Goal: Task Accomplishment & Management: Use online tool/utility

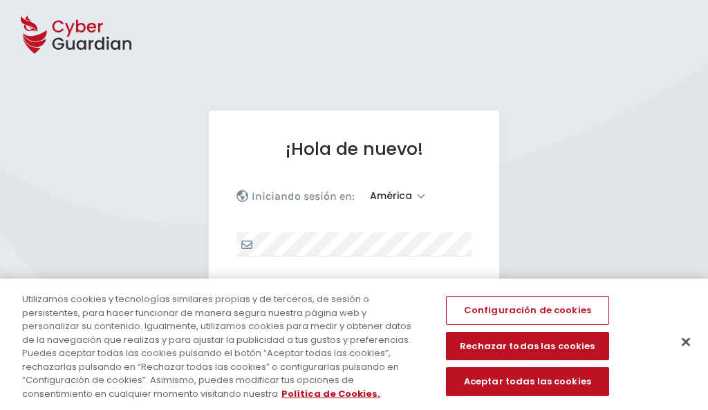
select select "América"
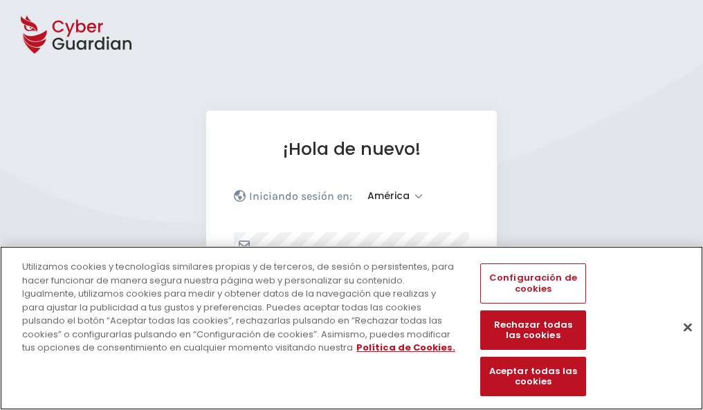
scroll to position [180, 0]
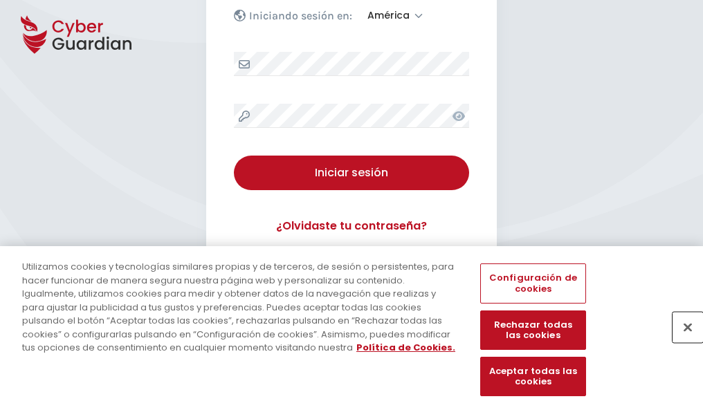
click at [680, 342] on button "Cerrar" at bounding box center [687, 327] width 30 height 30
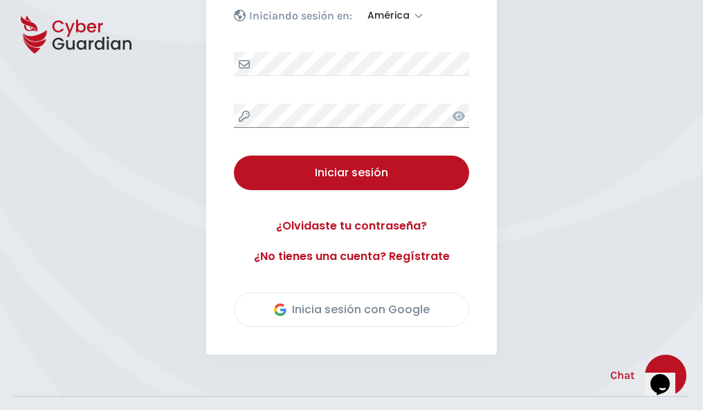
scroll to position [314, 0]
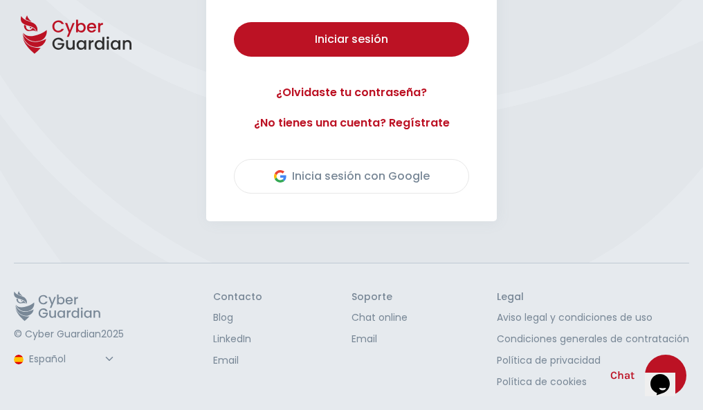
click at [234, 22] on button "Iniciar sesión" at bounding box center [351, 39] width 235 height 35
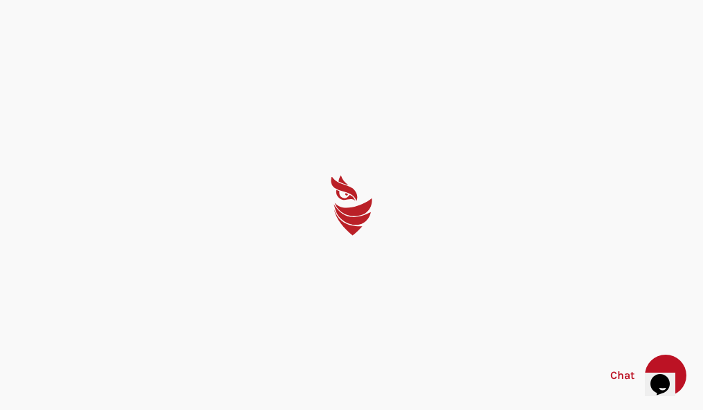
scroll to position [0, 0]
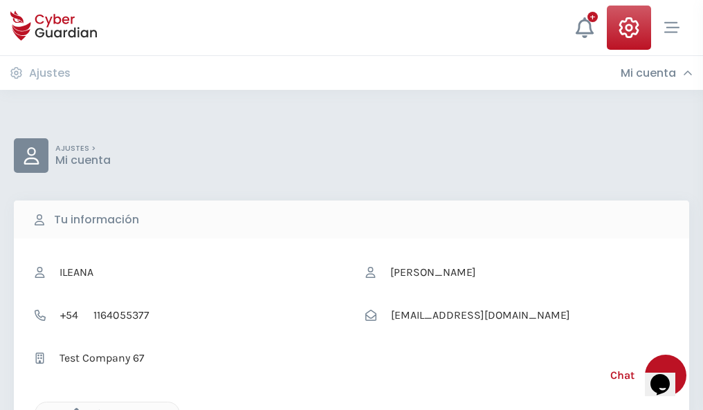
click at [73, 409] on icon "button" at bounding box center [73, 414] width 12 height 12
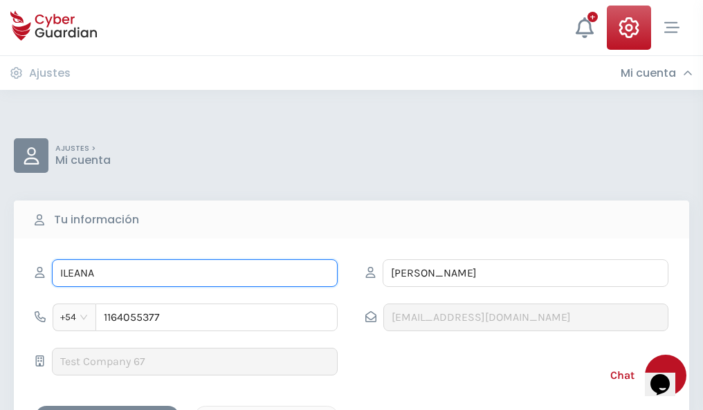
click at [194, 273] on input "ILEANA" at bounding box center [195, 273] width 286 height 28
type input "I"
type input "Amador"
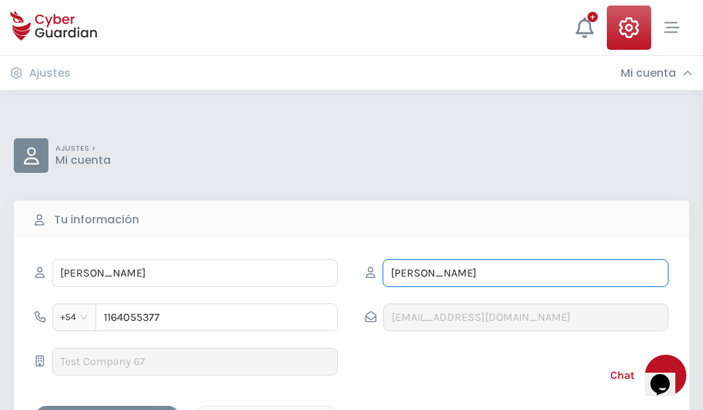
click at [525, 273] on input "CORREA" at bounding box center [525, 273] width 286 height 28
type input "C"
type input "Amat"
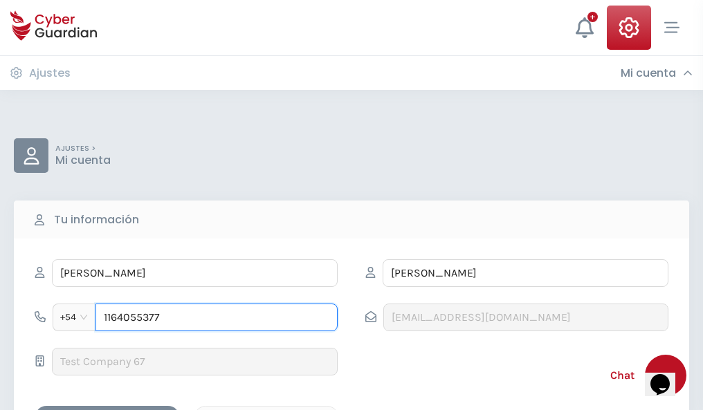
click at [216, 317] on input "1164055377" at bounding box center [216, 318] width 242 height 28
type input "1"
type input "4945987313"
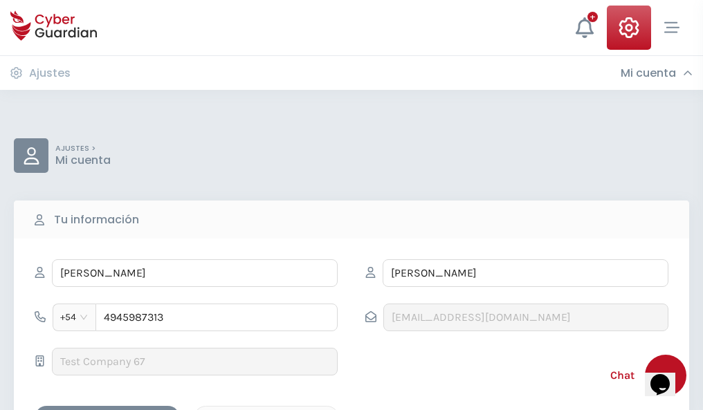
click at [266, 409] on div "Cancelar" at bounding box center [266, 417] width 123 height 17
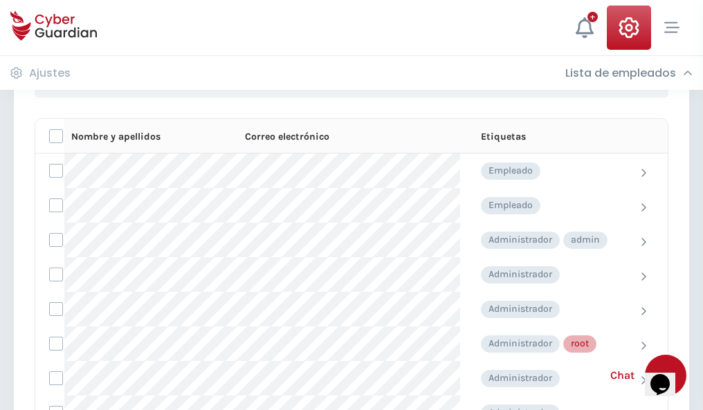
scroll to position [696, 0]
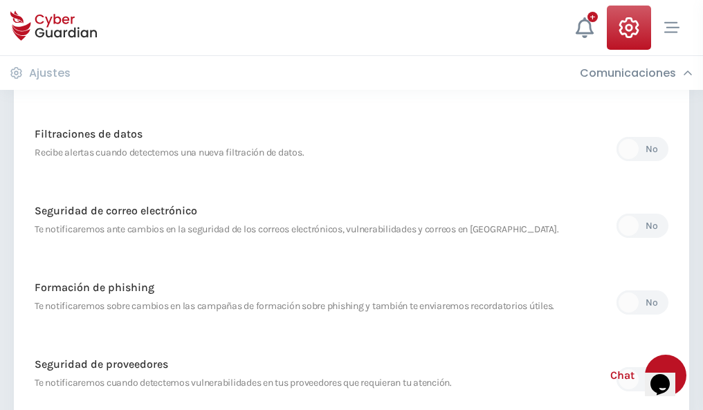
scroll to position [728, 0]
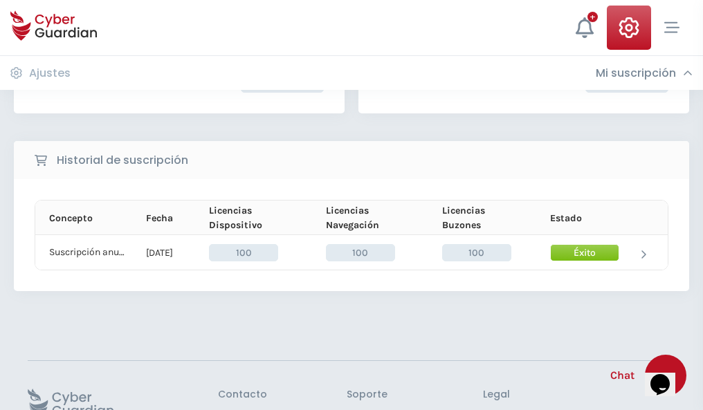
scroll to position [351, 0]
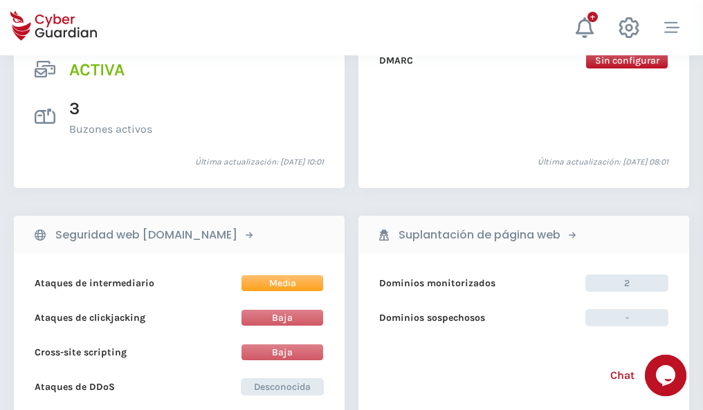
scroll to position [1405, 0]
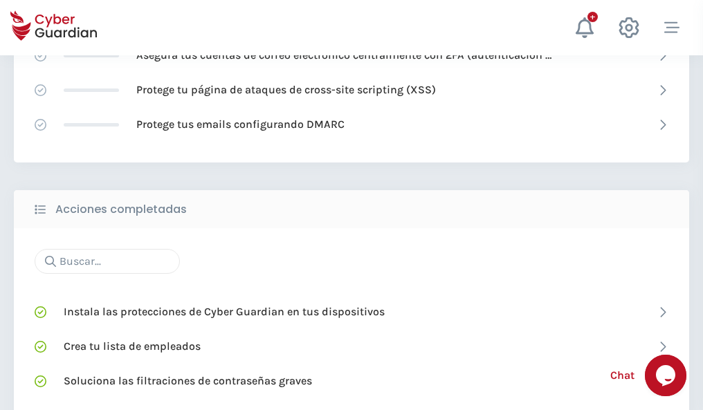
scroll to position [921, 0]
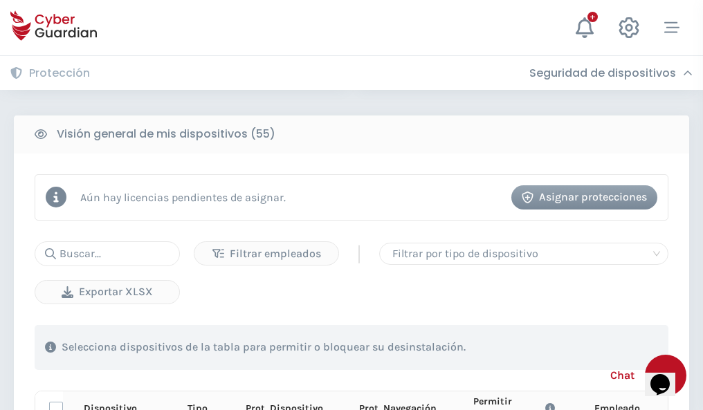
scroll to position [1222, 0]
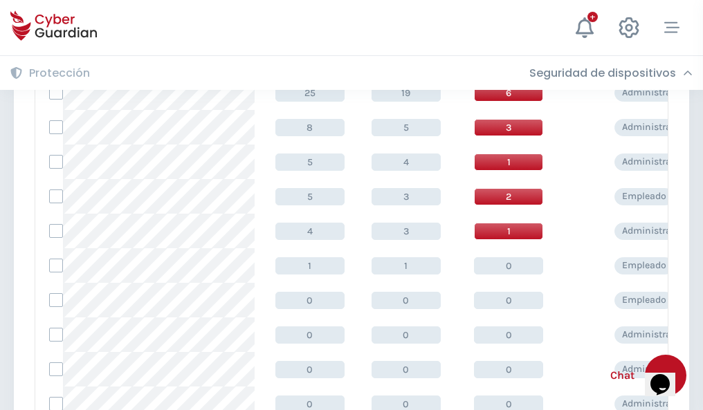
scroll to position [697, 0]
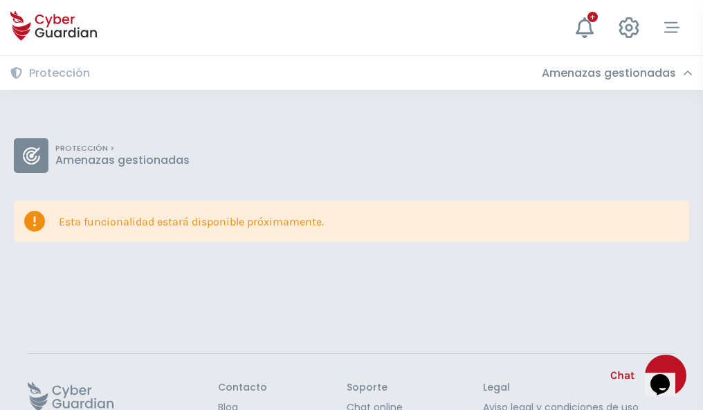
scroll to position [90, 0]
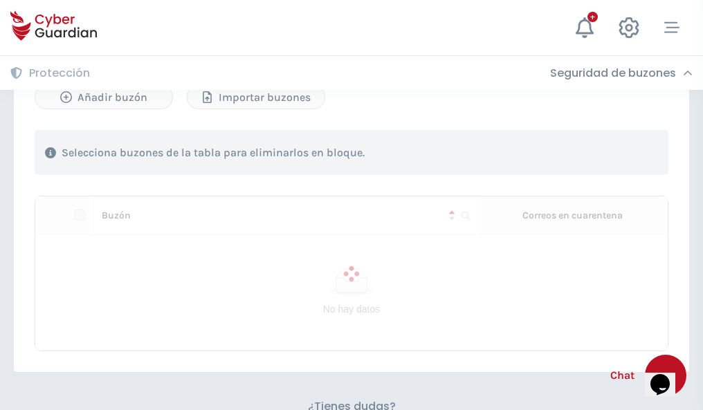
scroll to position [592, 0]
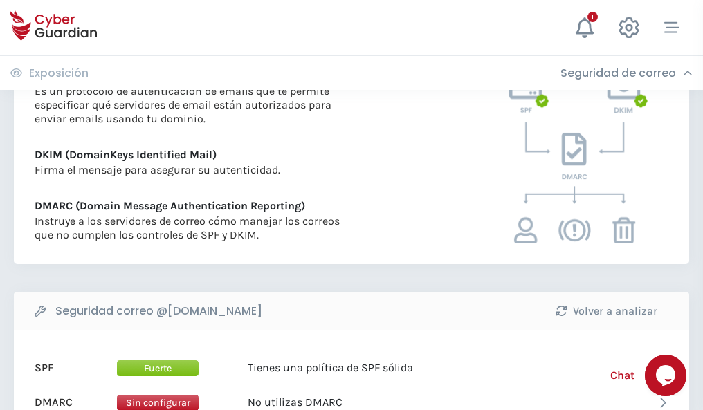
scroll to position [746, 0]
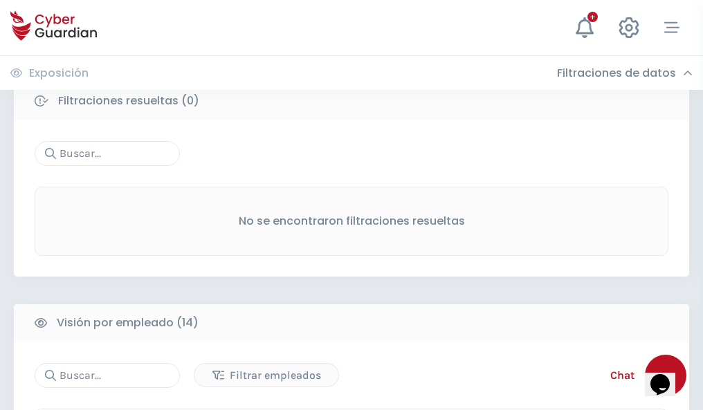
scroll to position [1249, 0]
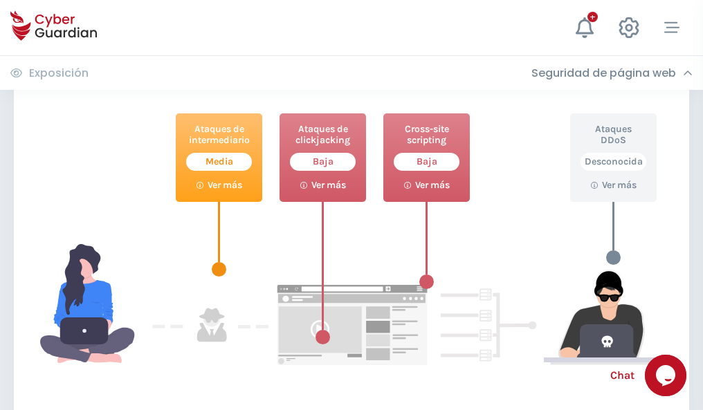
scroll to position [753, 0]
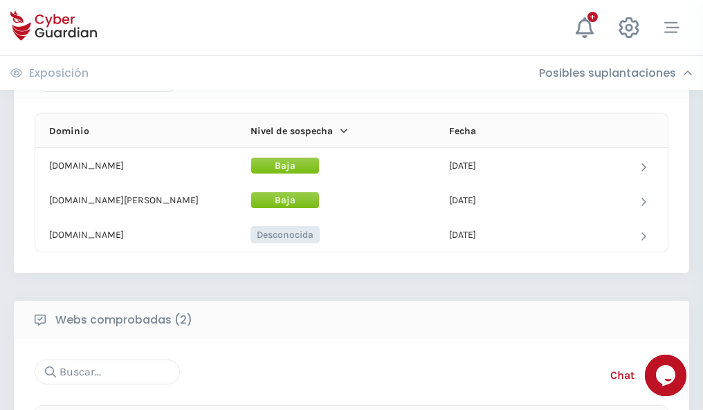
scroll to position [830, 0]
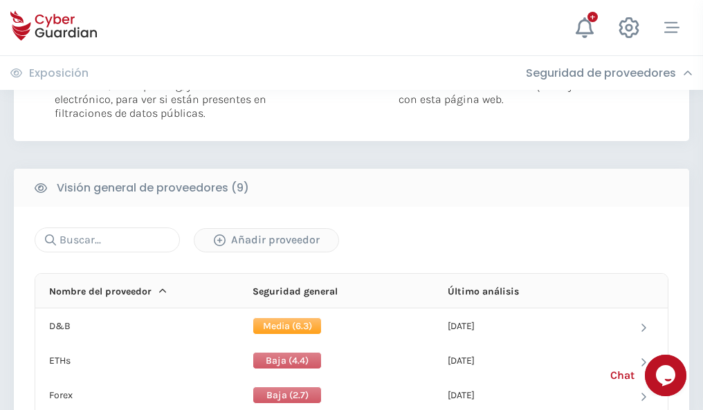
scroll to position [995, 0]
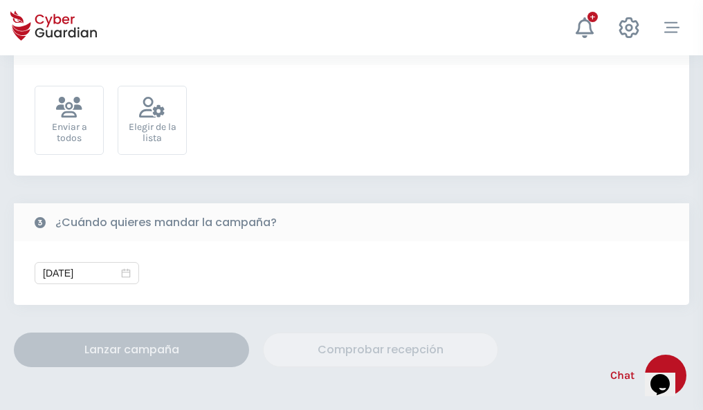
scroll to position [506, 0]
